Goal: Task Accomplishment & Management: Complete application form

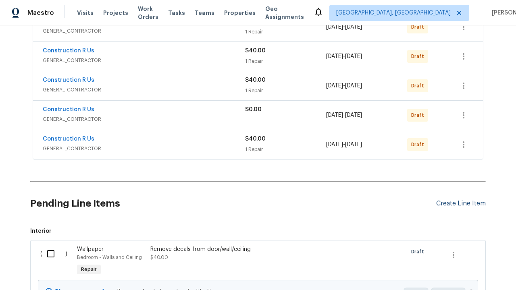
click at [461, 208] on div "Create Line Item" at bounding box center [461, 204] width 50 height 8
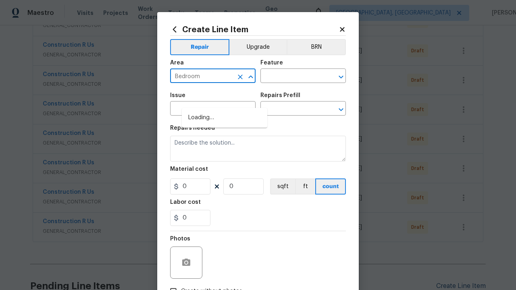
type input "Bedroom"
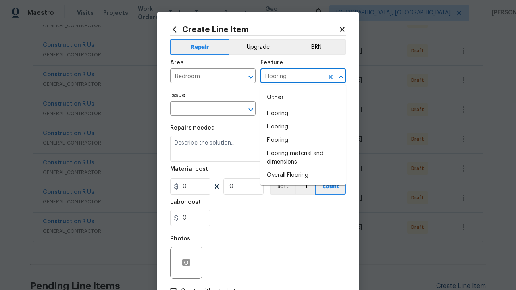
click at [303, 114] on li "Flooring" at bounding box center [303, 113] width 85 height 13
type input "Flooring"
type input "Wallpaper"
type input "Remove"
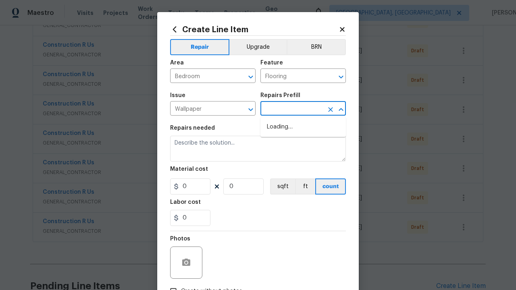
type input "Walls and Ceiling"
type input "Remove decals $20.00"
type textarea "Remove decals from door/wall/ceiling"
type input "20"
type input "1"
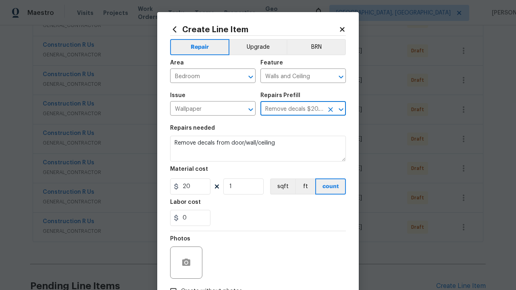
type input "Remove decals $20.00"
type input "2"
click at [282, 187] on button "sqft" at bounding box center [282, 187] width 25 height 16
click at [173, 284] on input "Create without photos" at bounding box center [173, 291] width 15 height 15
checkbox input "true"
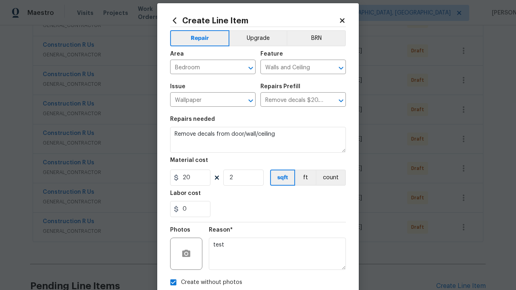
type textarea "test"
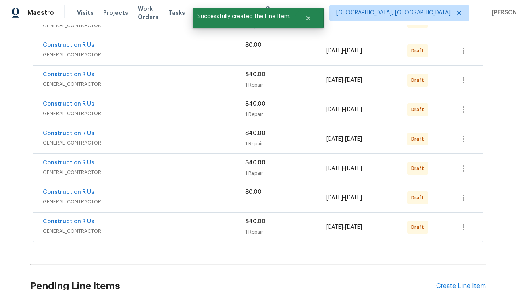
checkbox input "true"
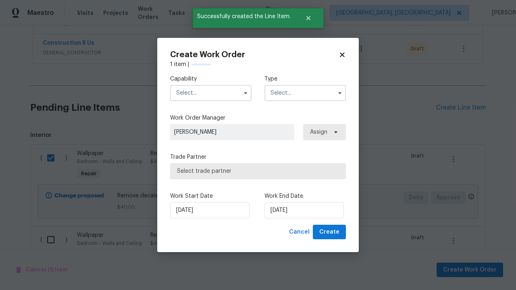
click at [211, 93] on input "text" at bounding box center [210, 93] width 81 height 16
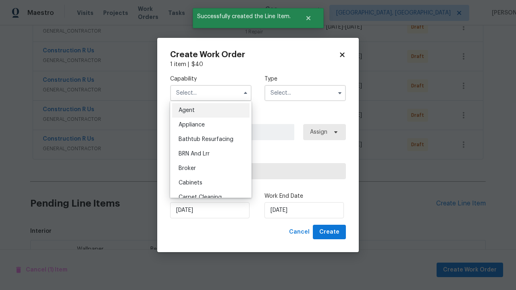
type input "General Contractor"
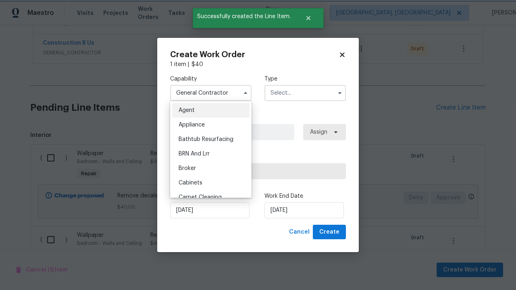
click at [305, 93] on input "text" at bounding box center [305, 93] width 81 height 16
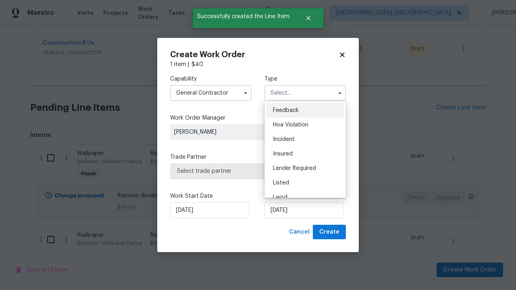
click at [288, 238] on span "Renovation" at bounding box center [288, 241] width 30 height 6
type input "Renovation"
click at [252, 171] on span "Select trade partner" at bounding box center [258, 171] width 162 height 8
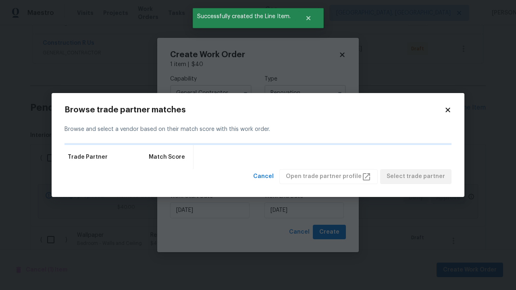
scroll to position [0, 0]
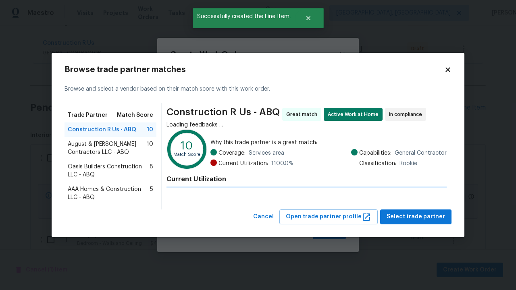
click at [418, 217] on span "Select trade partner" at bounding box center [416, 217] width 58 height 10
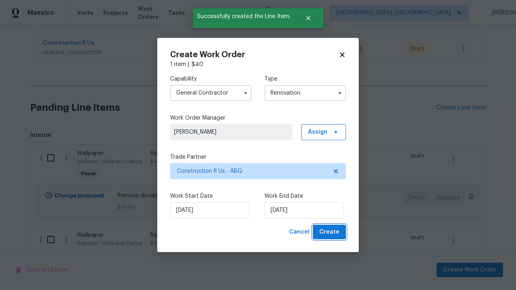
click at [330, 232] on span "Create" at bounding box center [329, 232] width 20 height 10
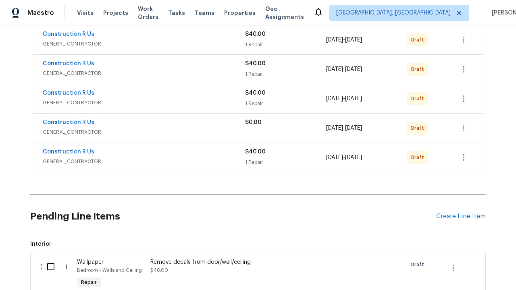
scroll to position [374, 0]
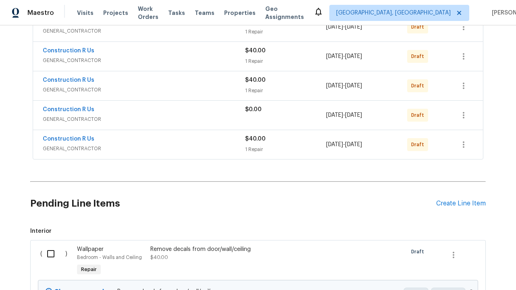
click at [464, 145] on icon "button" at bounding box center [464, 145] width 2 height 6
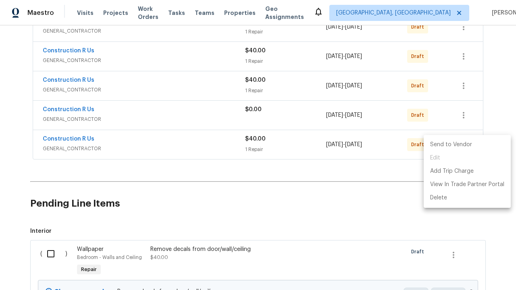
click at [467, 145] on li "Send to Vendor" at bounding box center [467, 144] width 87 height 13
